Goal: Check status: Check status

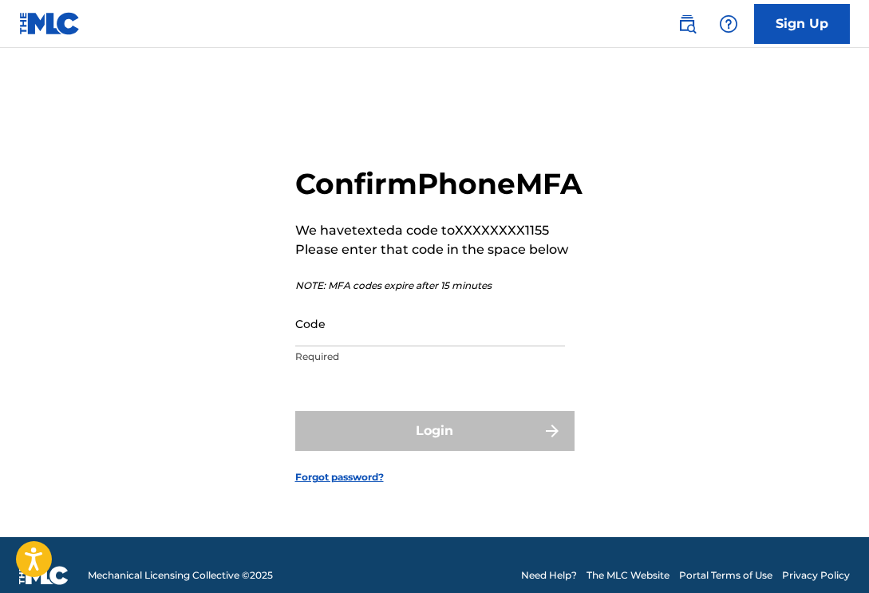
click at [492, 342] on input "Code" at bounding box center [430, 324] width 270 height 46
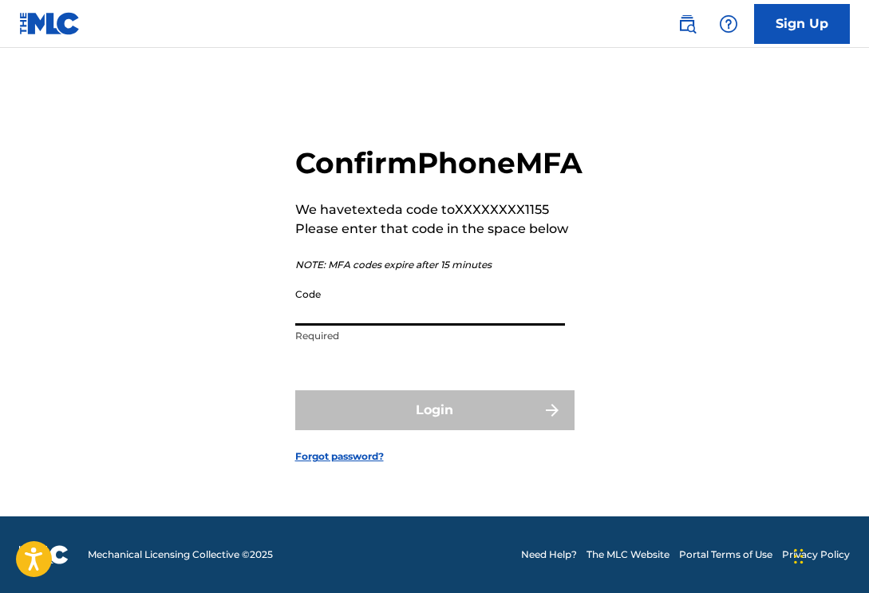
scroll to position [21, 0]
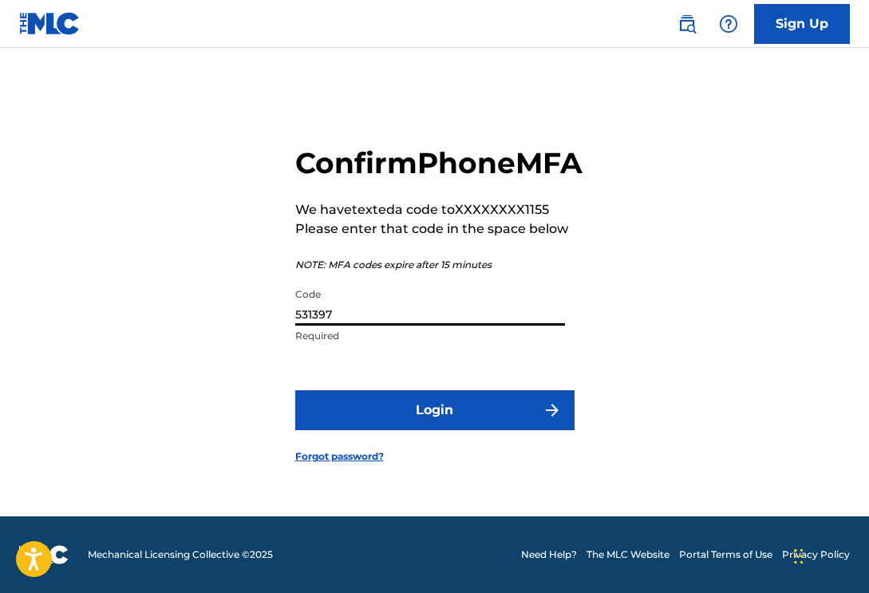
type input "531397"
click at [434, 428] on button "Login" at bounding box center [434, 410] width 279 height 40
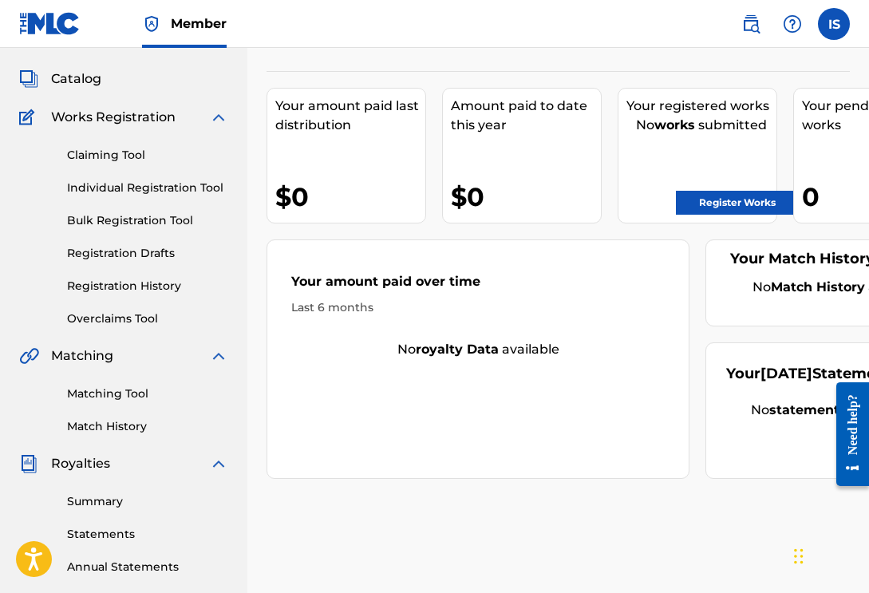
scroll to position [74, 0]
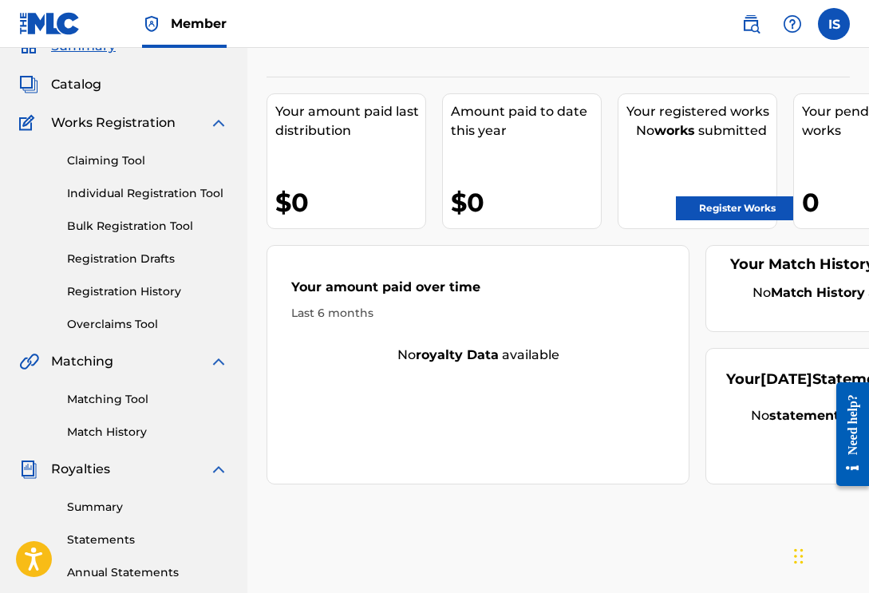
click at [140, 169] on div "Claiming Tool Individual Registration Tool Bulk Registration Tool Registration …" at bounding box center [123, 233] width 209 height 200
click at [137, 160] on link "Claiming Tool" at bounding box center [147, 160] width 161 height 17
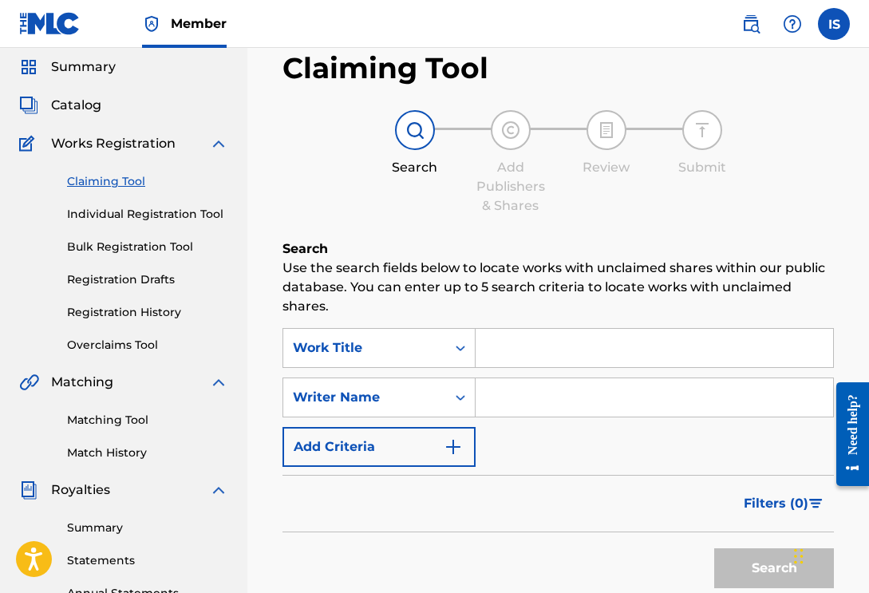
scroll to position [33, 0]
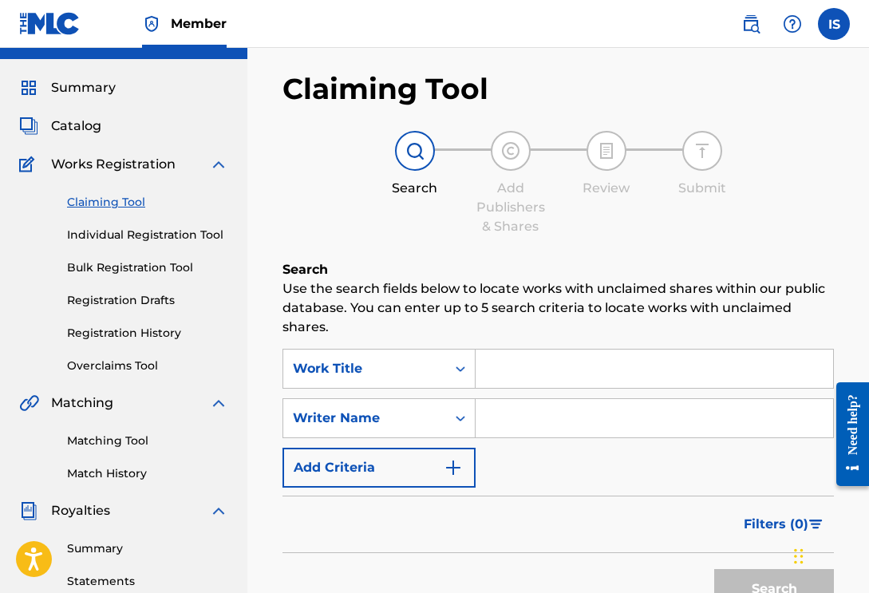
click at [168, 333] on link "Registration History" at bounding box center [147, 333] width 161 height 17
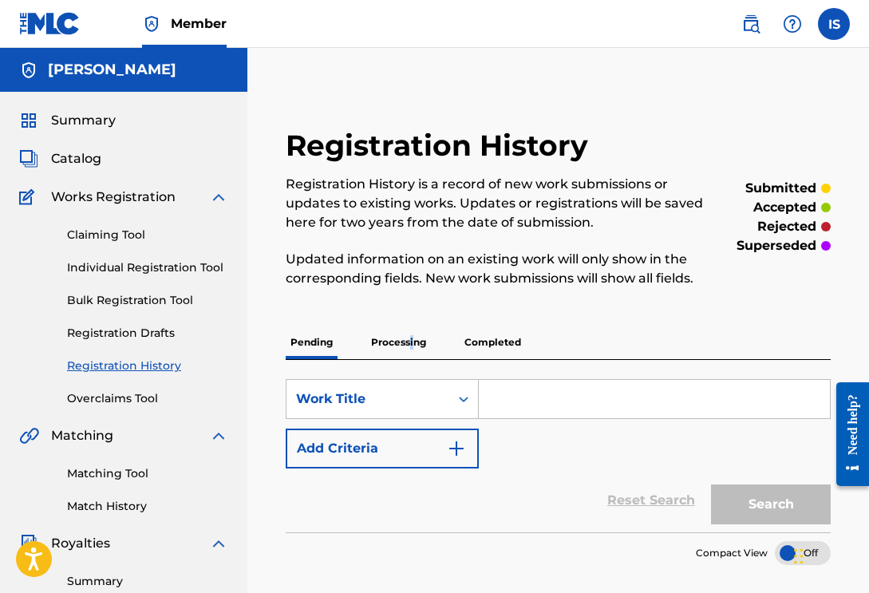
click at [411, 346] on p "Processing" at bounding box center [398, 343] width 65 height 34
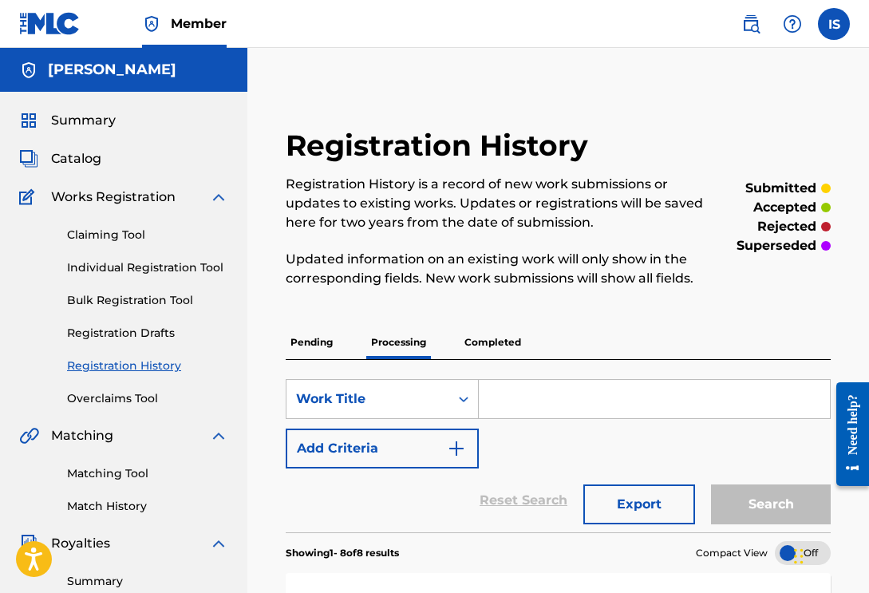
click at [317, 343] on p "Pending" at bounding box center [312, 343] width 52 height 34
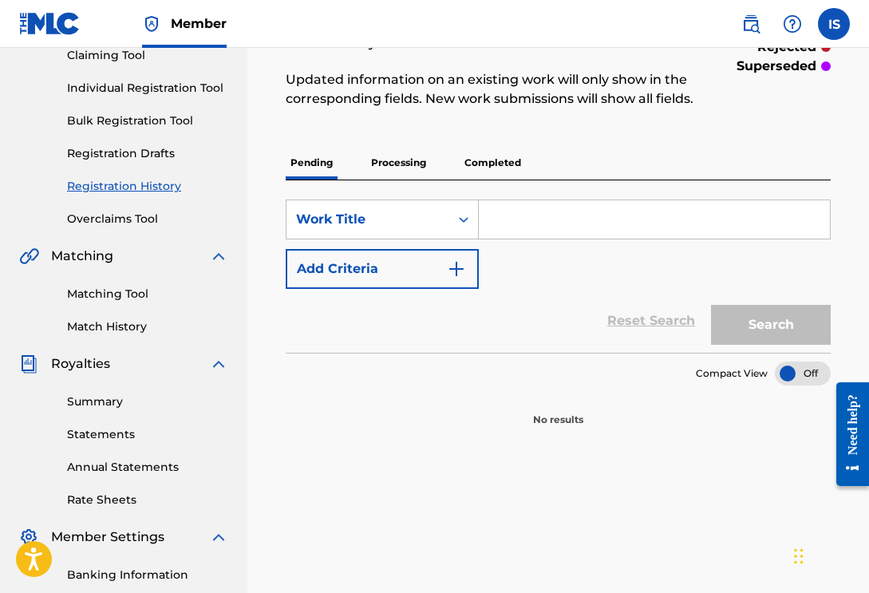
scroll to position [215, 0]
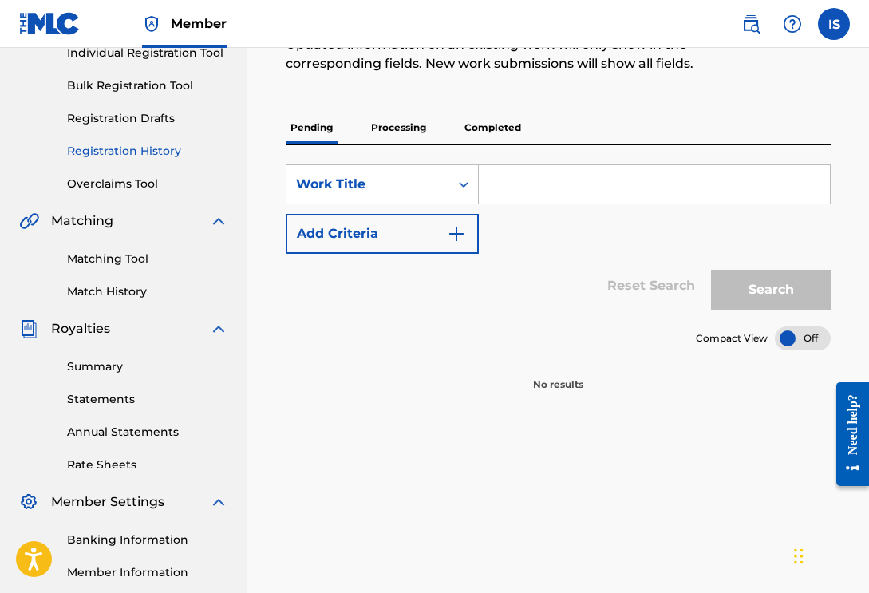
click at [492, 128] on p "Completed" at bounding box center [493, 128] width 66 height 34
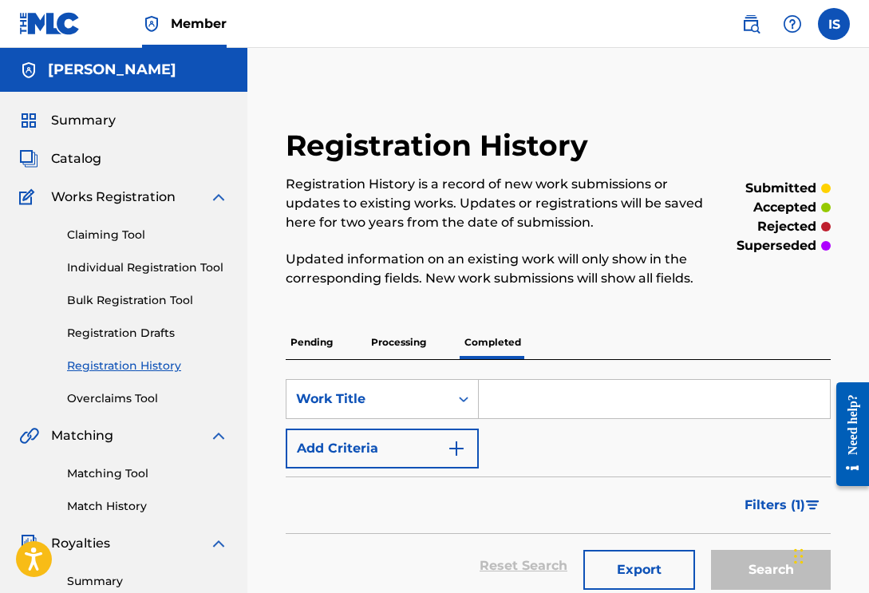
click at [419, 342] on p "Processing" at bounding box center [398, 343] width 65 height 34
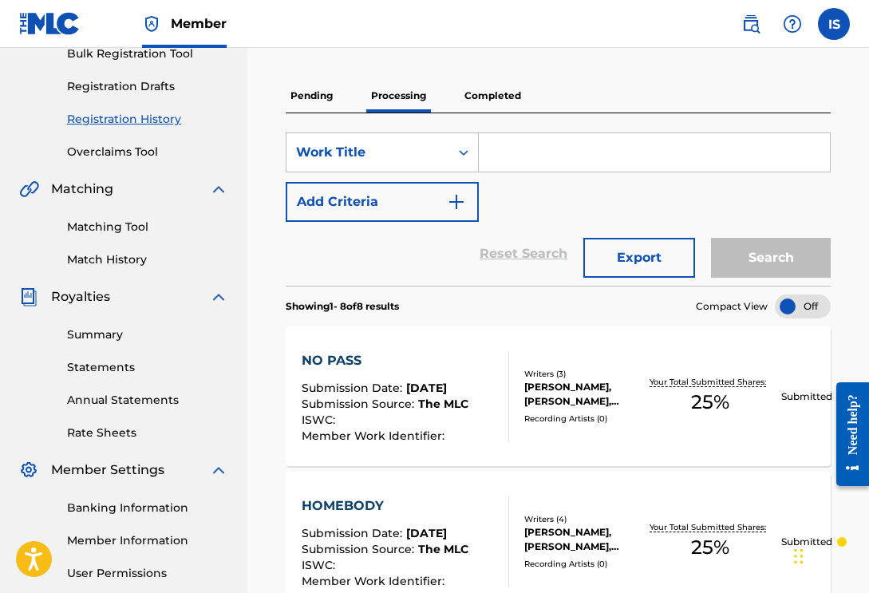
scroll to position [249, 0]
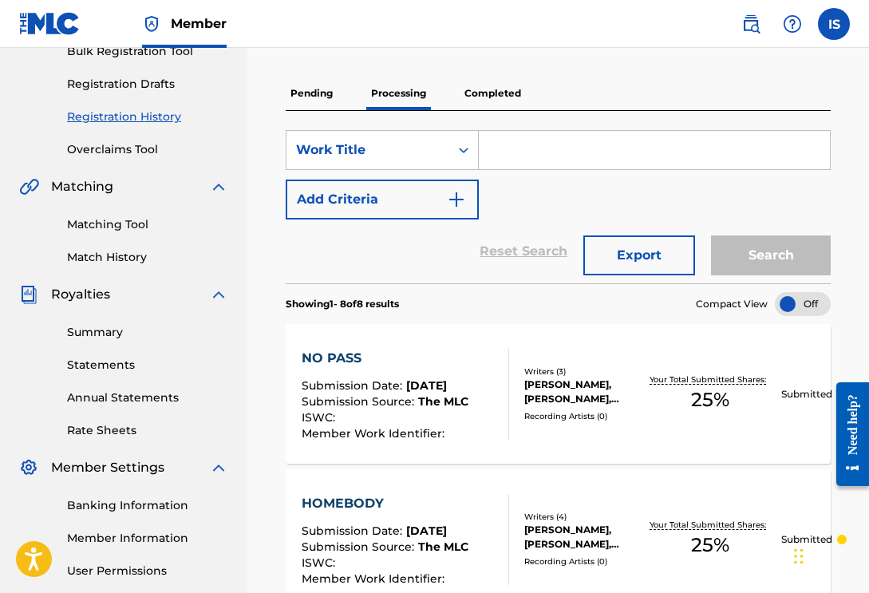
click at [785, 302] on div at bounding box center [803, 304] width 56 height 24
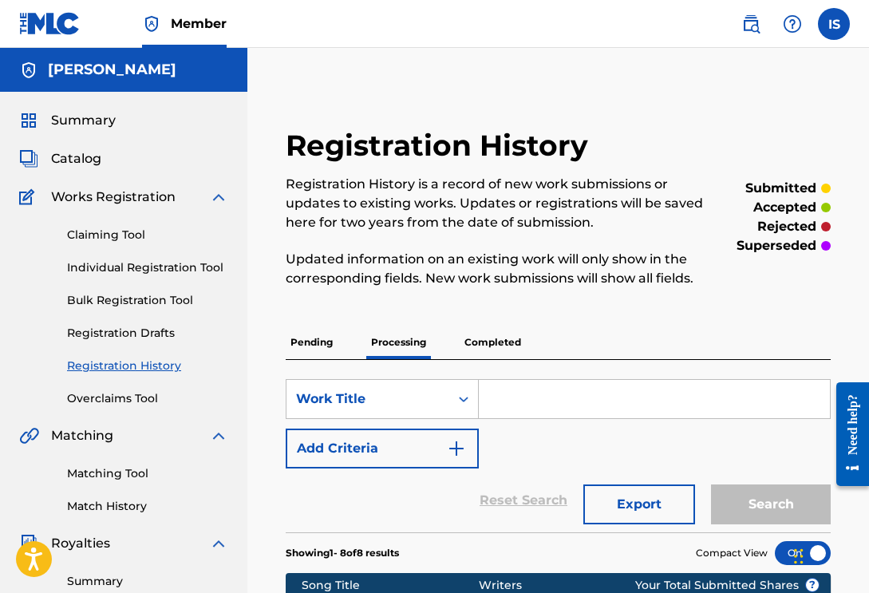
scroll to position [0, 0]
